Goal: Information Seeking & Learning: Learn about a topic

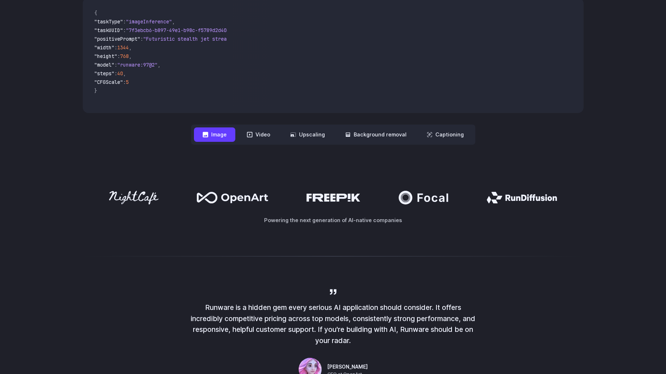
scroll to position [252, 0]
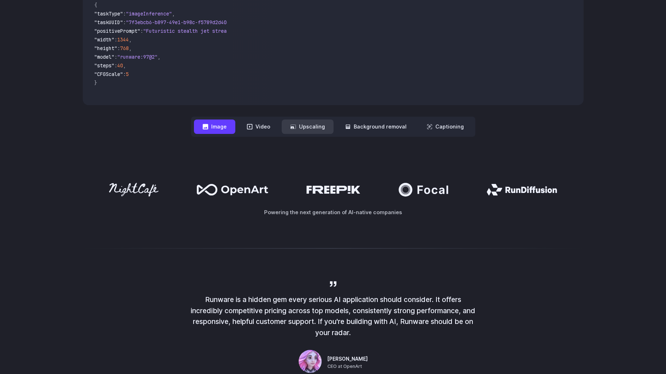
click at [311, 127] on button "Upscaling" at bounding box center [308, 127] width 52 height 14
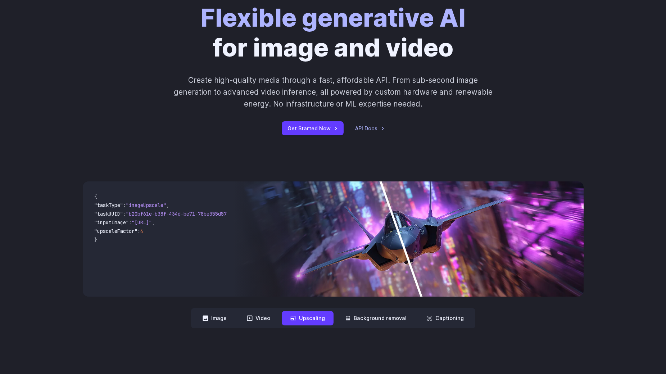
scroll to position [0, 0]
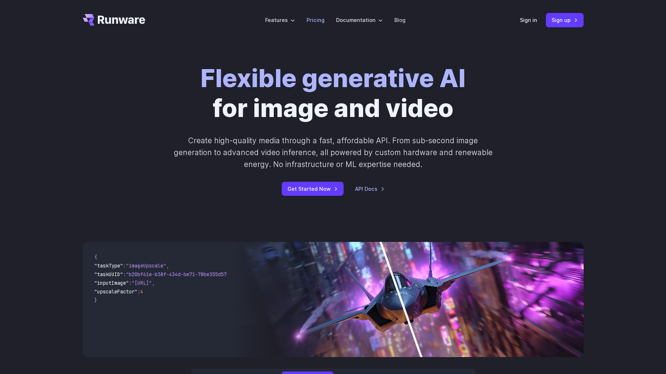
click at [319, 19] on link "Pricing" at bounding box center [316, 20] width 18 height 8
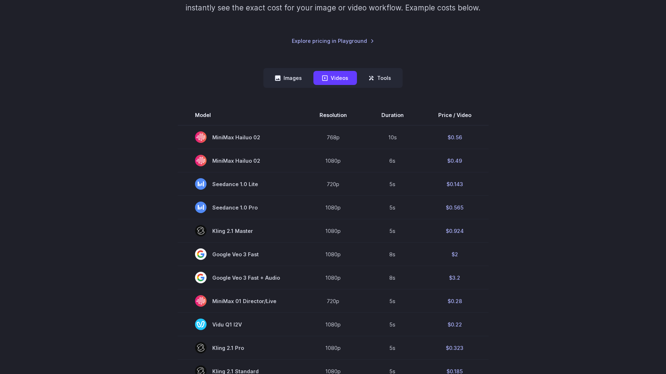
scroll to position [144, 0]
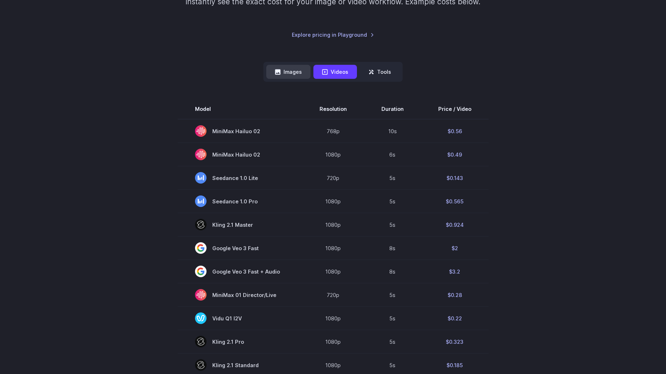
click at [285, 74] on button "Images" at bounding box center [288, 72] width 44 height 14
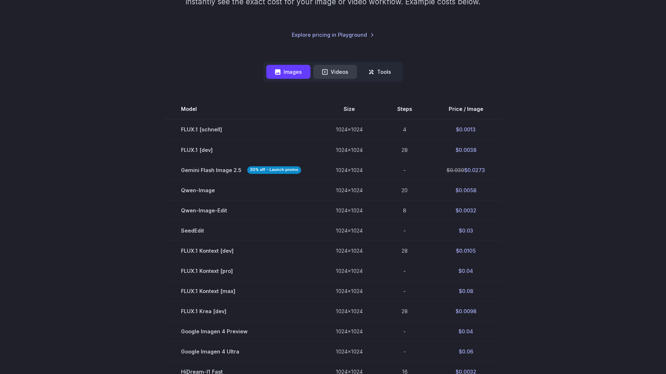
click at [340, 71] on button "Videos" at bounding box center [336, 72] width 44 height 14
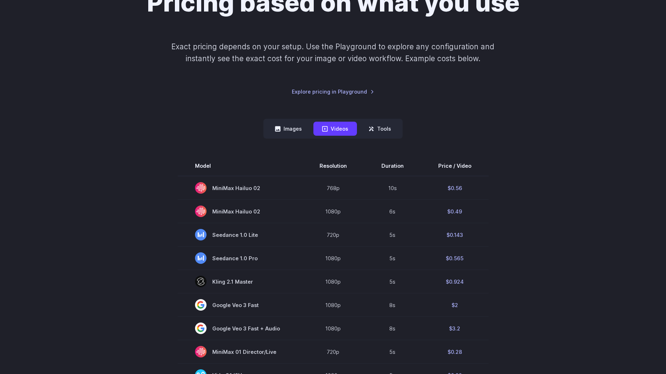
scroll to position [0, 0]
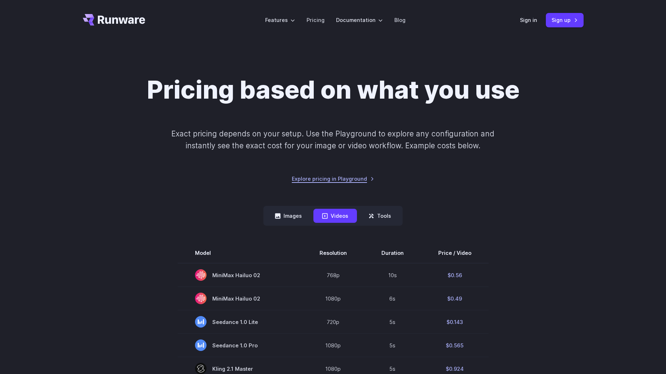
click at [365, 178] on link "Explore pricing in Playground" at bounding box center [333, 179] width 82 height 8
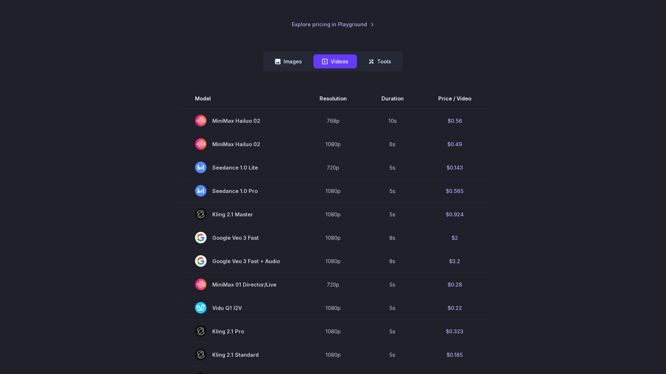
scroll to position [36, 0]
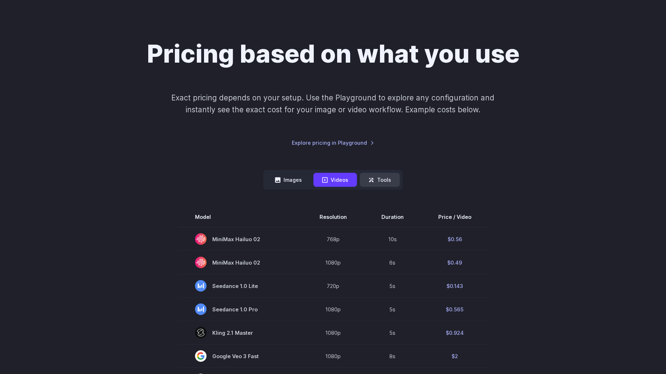
click at [387, 183] on button "Tools" at bounding box center [380, 180] width 40 height 14
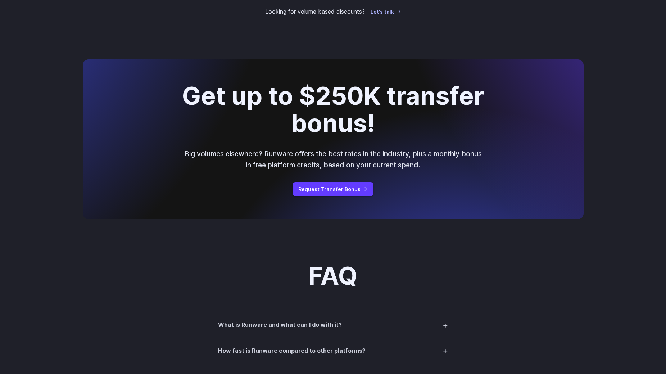
scroll to position [540, 0]
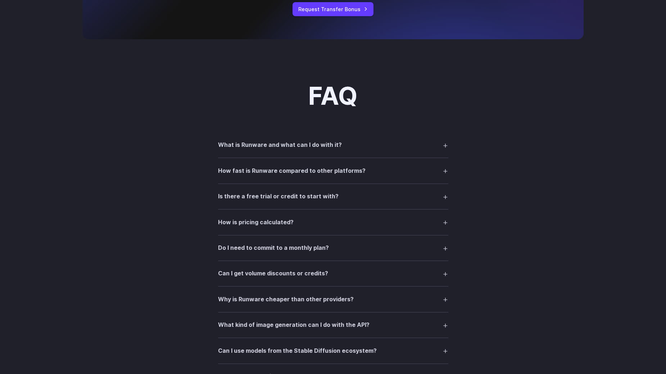
click at [258, 201] on h3 "Is there a free trial or credit to start with?" at bounding box center [278, 196] width 121 height 9
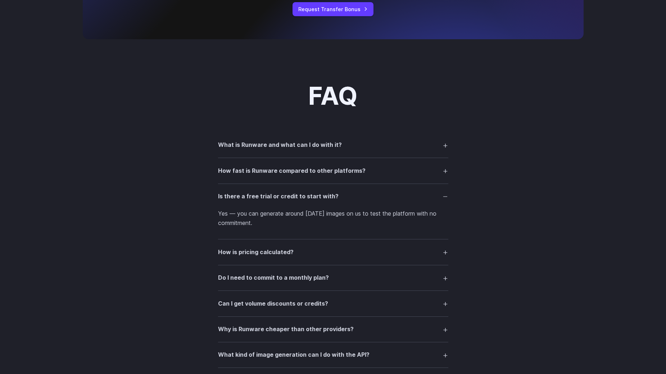
click at [262, 249] on h3 "How is pricing calculated?" at bounding box center [256, 252] width 76 height 9
